Goal: Information Seeking & Learning: Learn about a topic

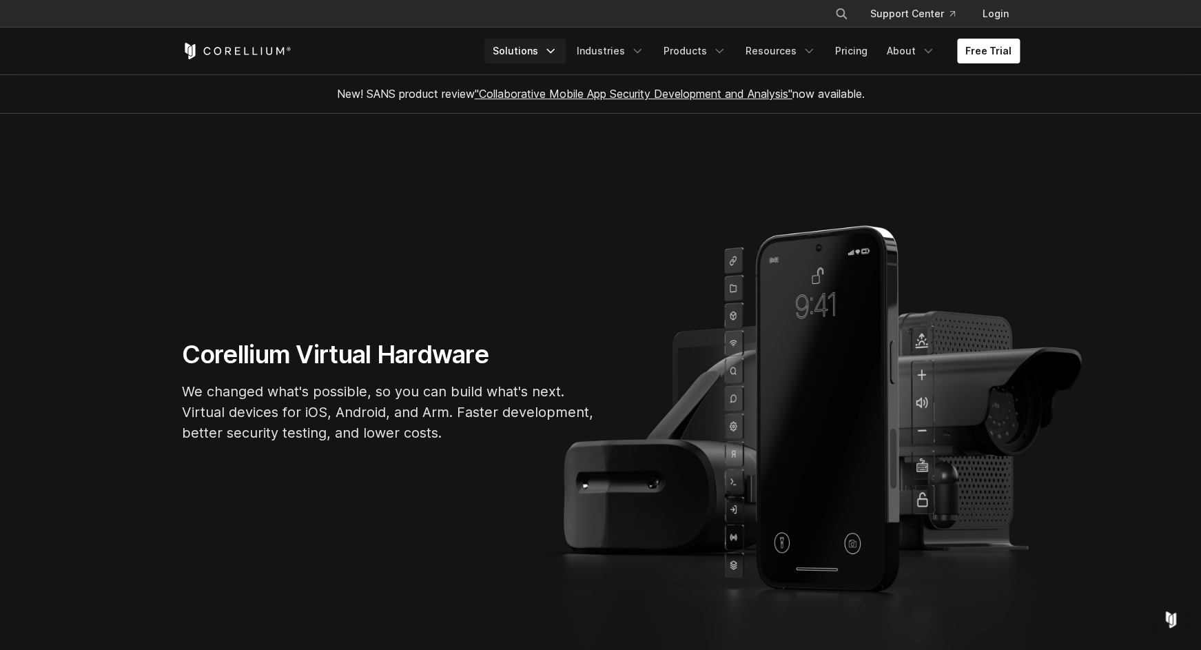
click at [554, 56] on link "Solutions" at bounding box center [524, 51] width 81 height 25
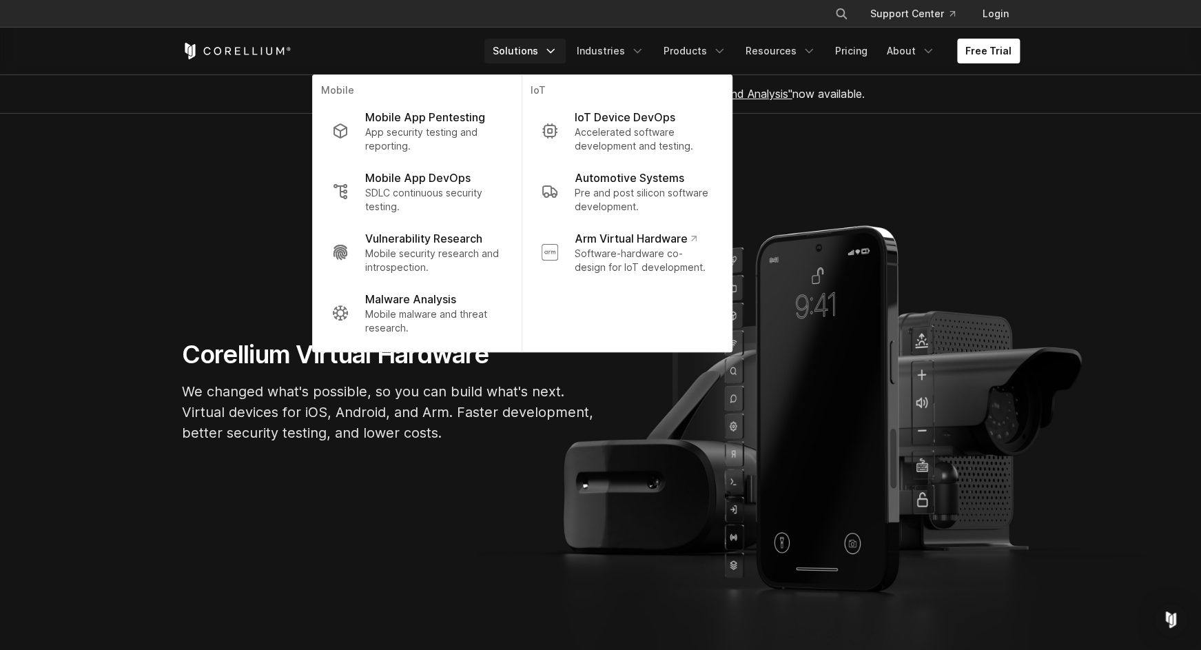
click at [477, 451] on div "Corellium Virtual Hardware We changed what's possible, so you can build what's …" at bounding box center [388, 396] width 441 height 115
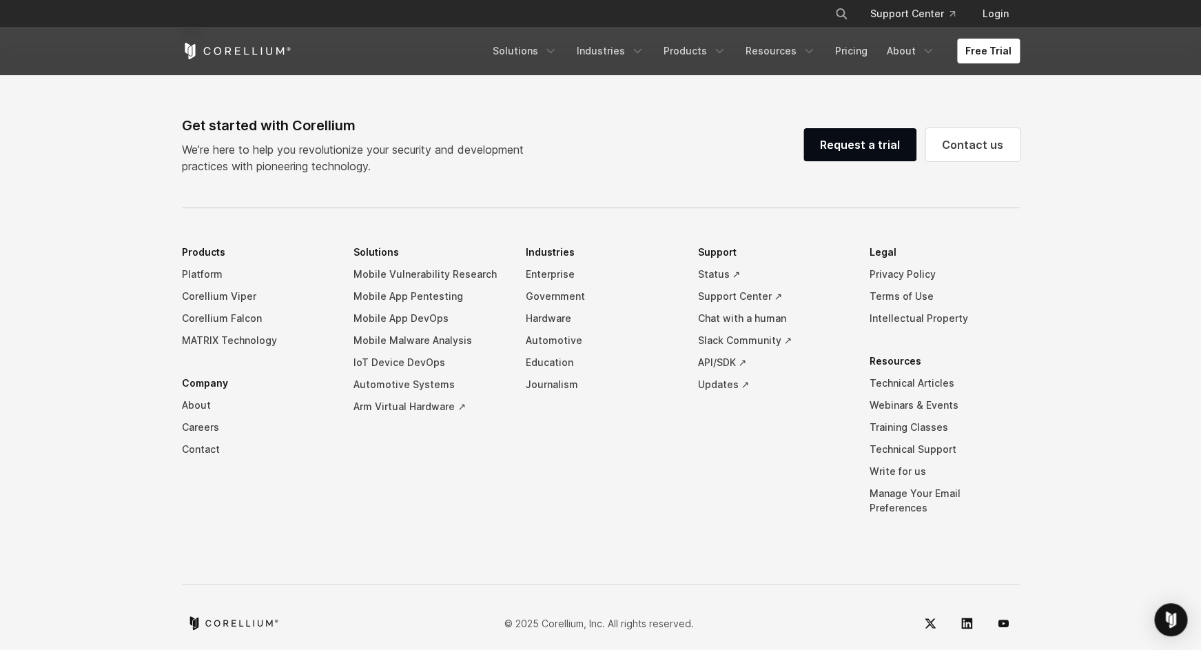
scroll to position [3234, 0]
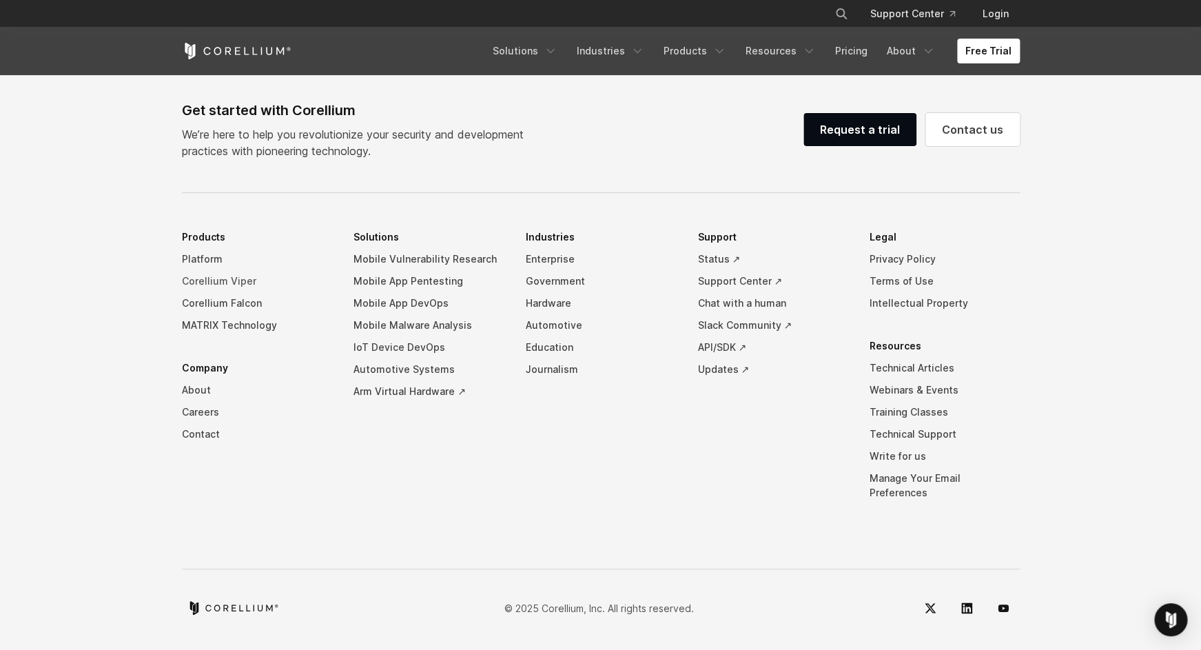
click at [212, 286] on link "Corellium Viper" at bounding box center [257, 281] width 150 height 22
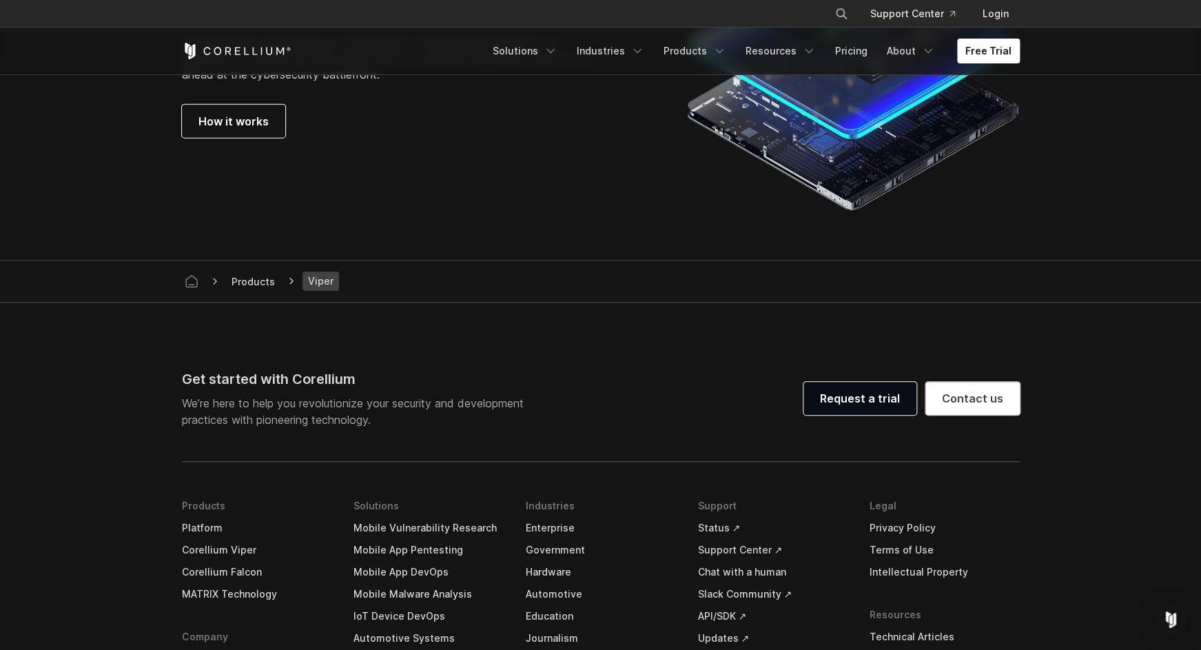
scroll to position [3802, 0]
click at [265, 125] on span "How it works" at bounding box center [233, 120] width 70 height 17
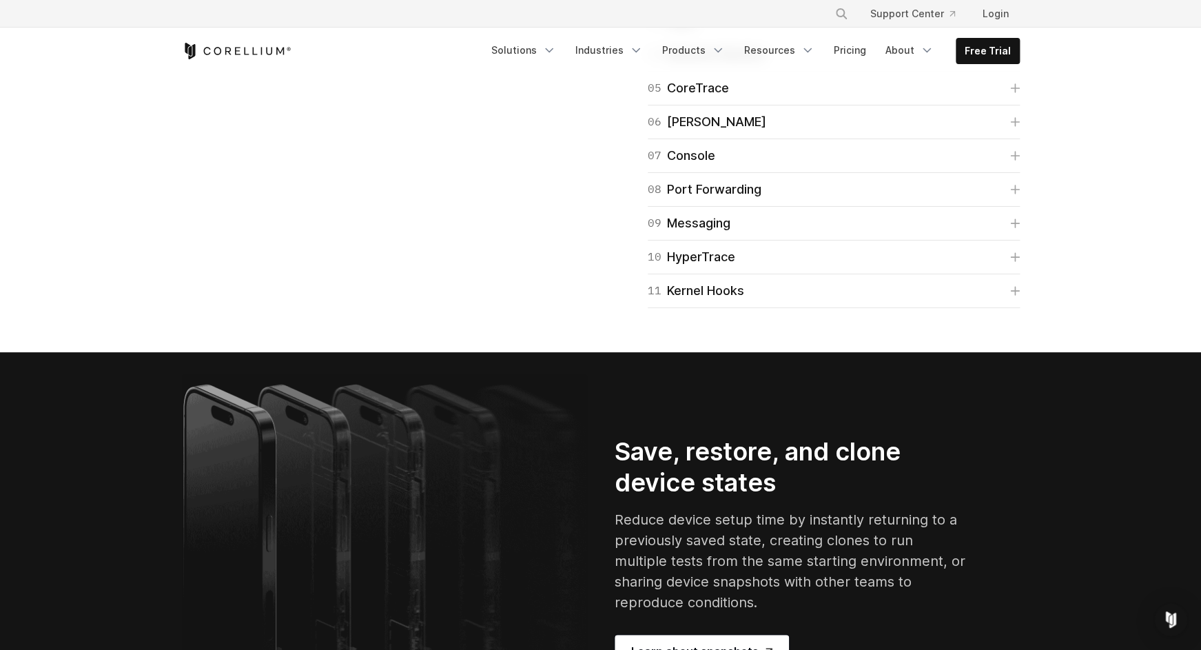
scroll to position [2289, 0]
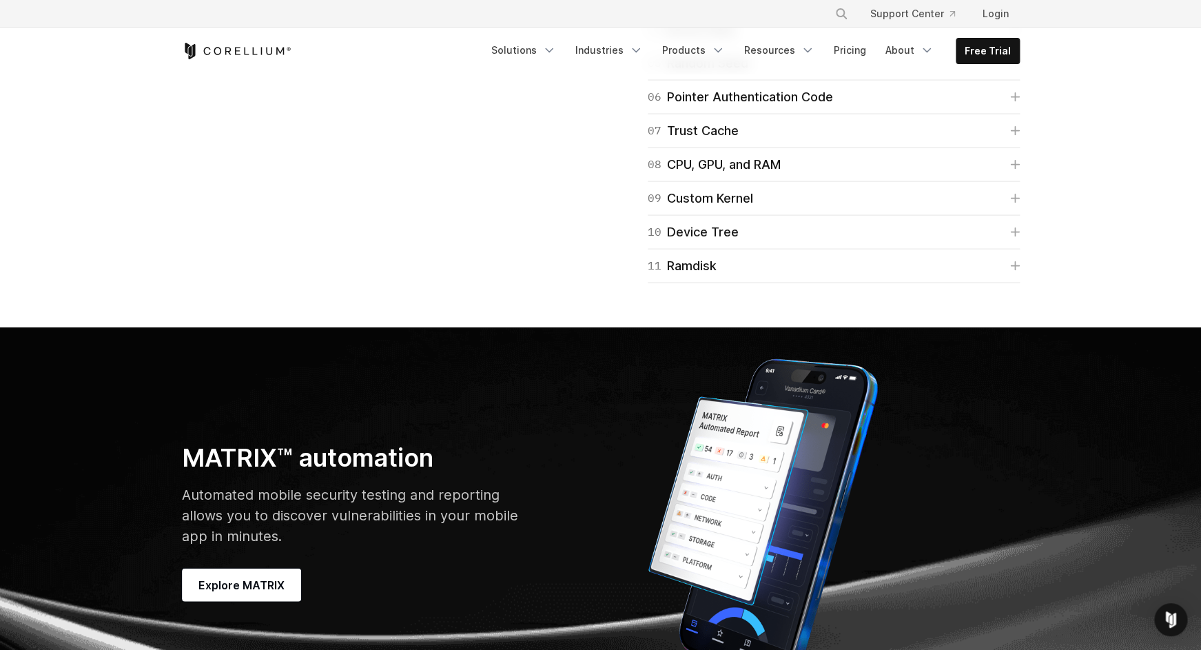
scroll to position [3646, 0]
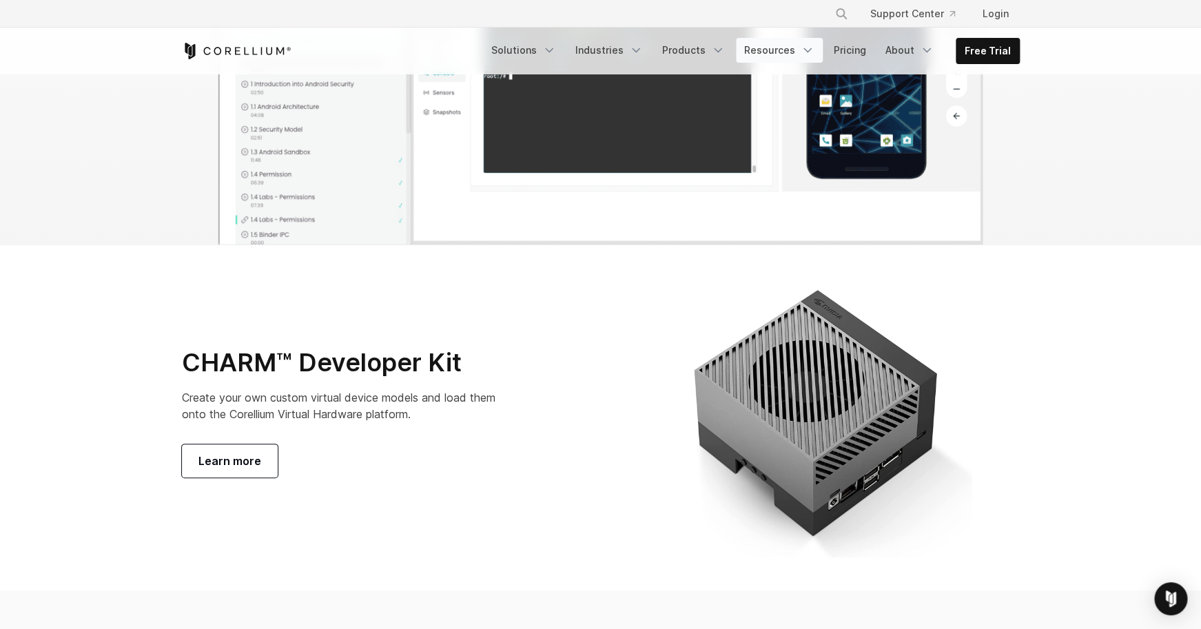
scroll to position [4606, 0]
